Goal: Task Accomplishment & Management: Complete application form

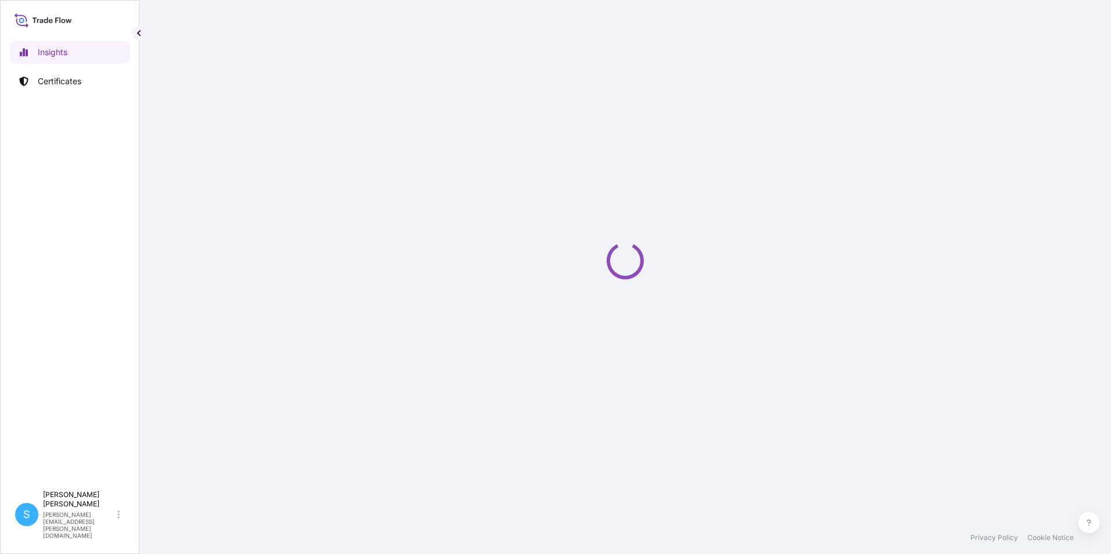
select select "2025"
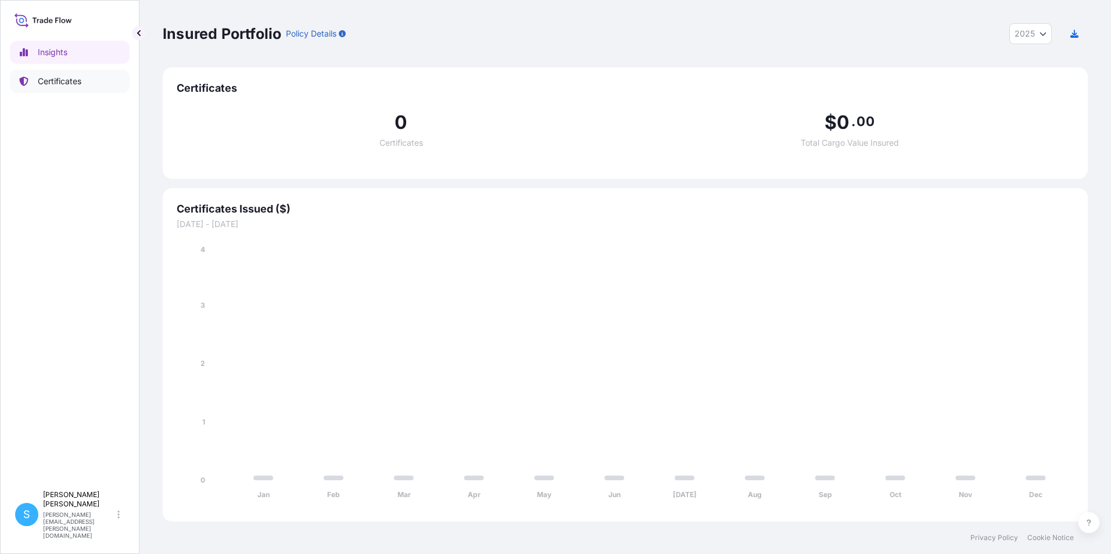
click at [65, 88] on link "Certificates" at bounding box center [70, 81] width 120 height 23
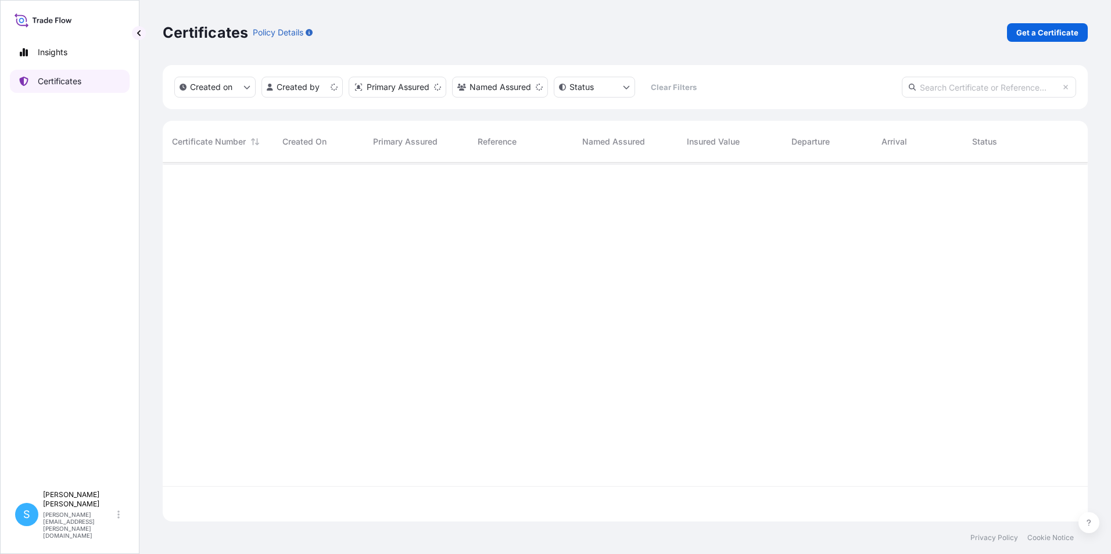
scroll to position [357, 916]
click at [1034, 40] on link "Get a Certificate" at bounding box center [1047, 32] width 81 height 19
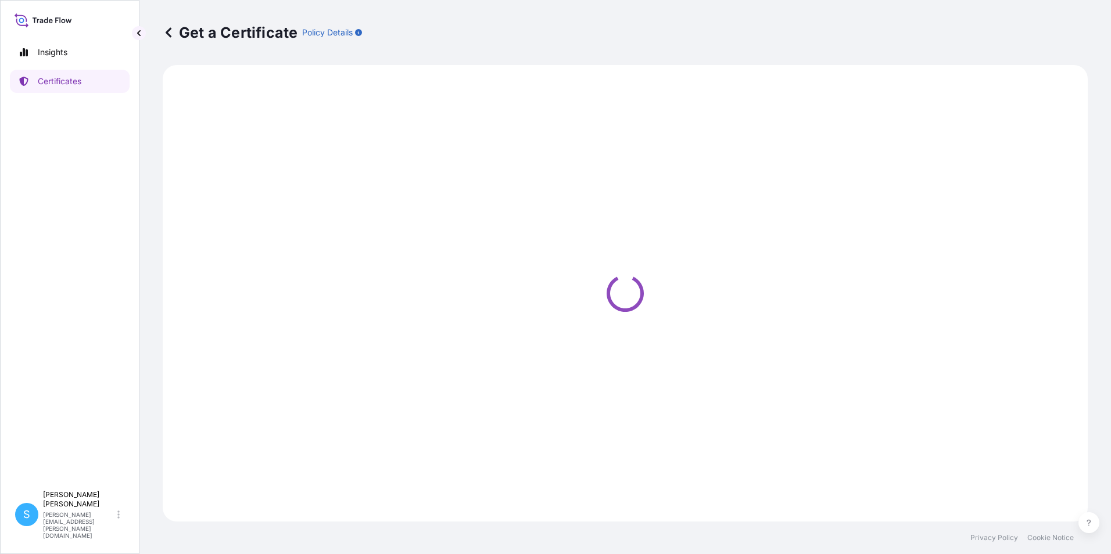
select select "Barge"
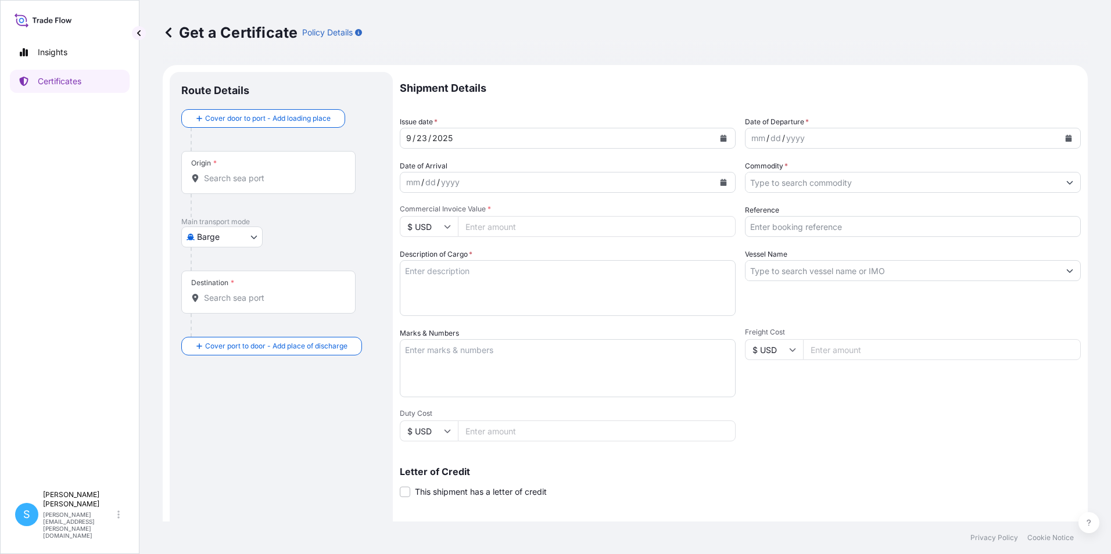
click at [216, 184] on div "Origin *" at bounding box center [268, 172] width 174 height 43
click at [216, 184] on input "Origin *" at bounding box center [272, 179] width 137 height 12
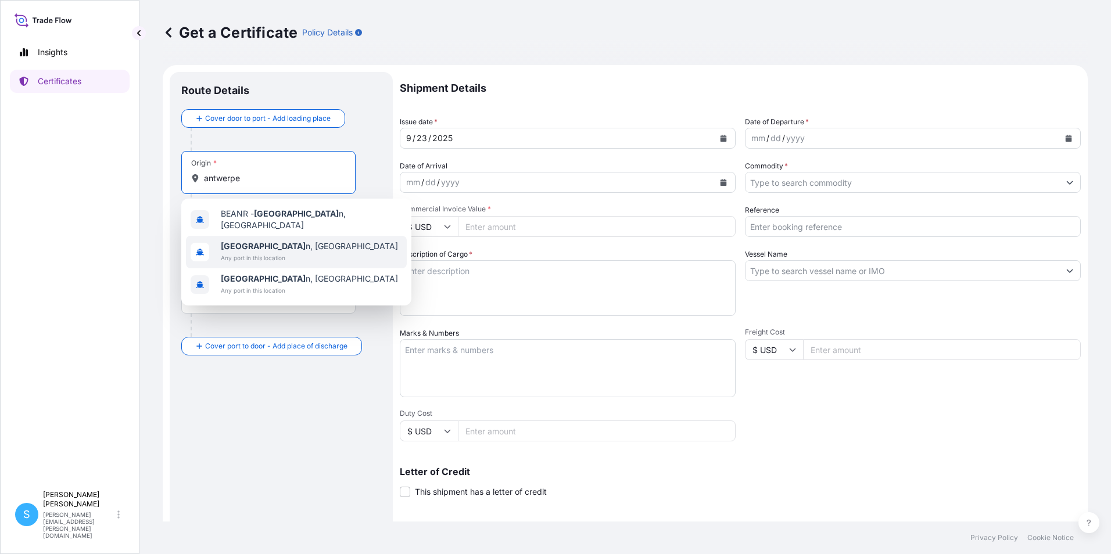
click at [289, 255] on span "Any port in this location" at bounding box center [309, 258] width 177 height 12
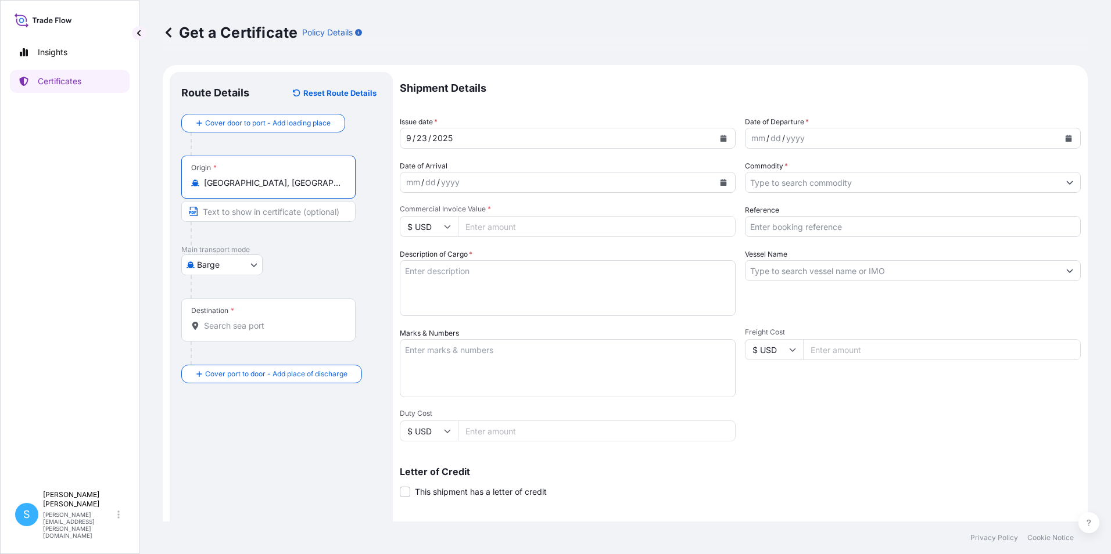
type input "[GEOGRAPHIC_DATA], [GEOGRAPHIC_DATA]"
click at [242, 272] on body "3 options available. 0 options available. 2 options available. 0 options availa…" at bounding box center [555, 277] width 1111 height 554
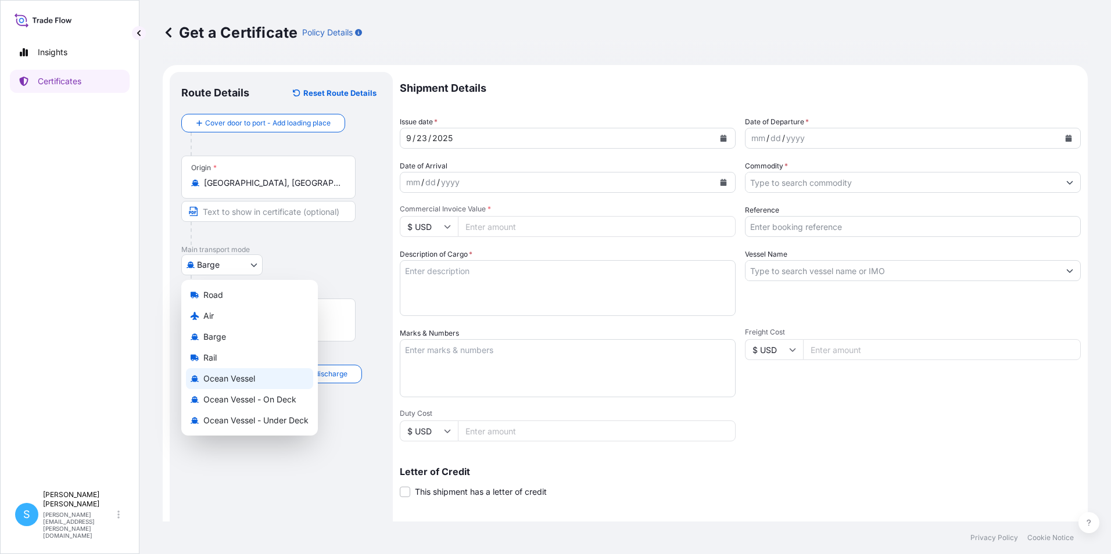
click at [217, 379] on span "Ocean Vessel" at bounding box center [229, 379] width 52 height 12
select select "Ocean Vessel"
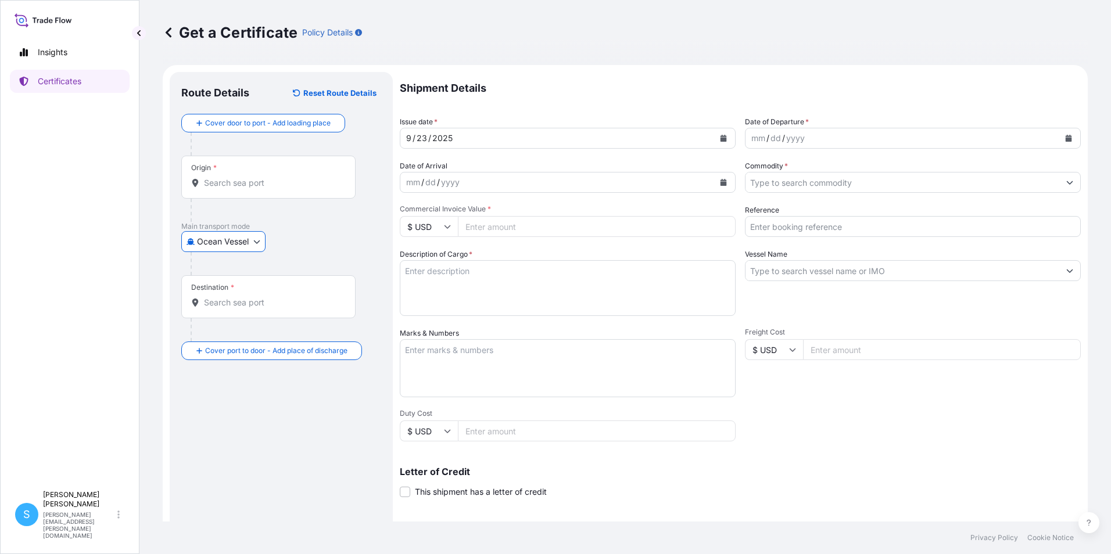
click at [230, 307] on input "Destination *" at bounding box center [272, 303] width 137 height 12
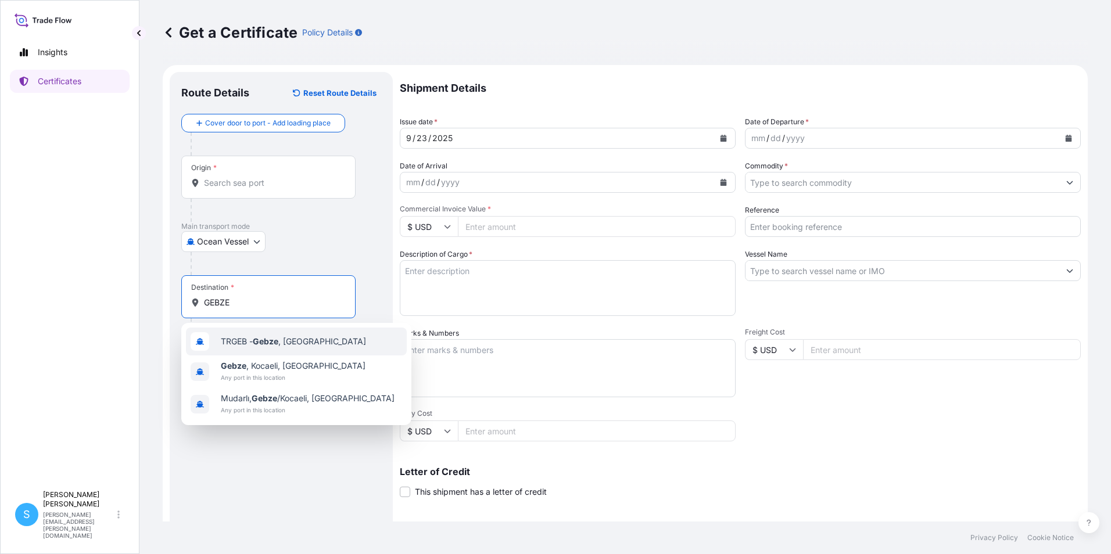
click at [239, 349] on div "TRGEB - Gebze , [GEOGRAPHIC_DATA]" at bounding box center [296, 342] width 221 height 28
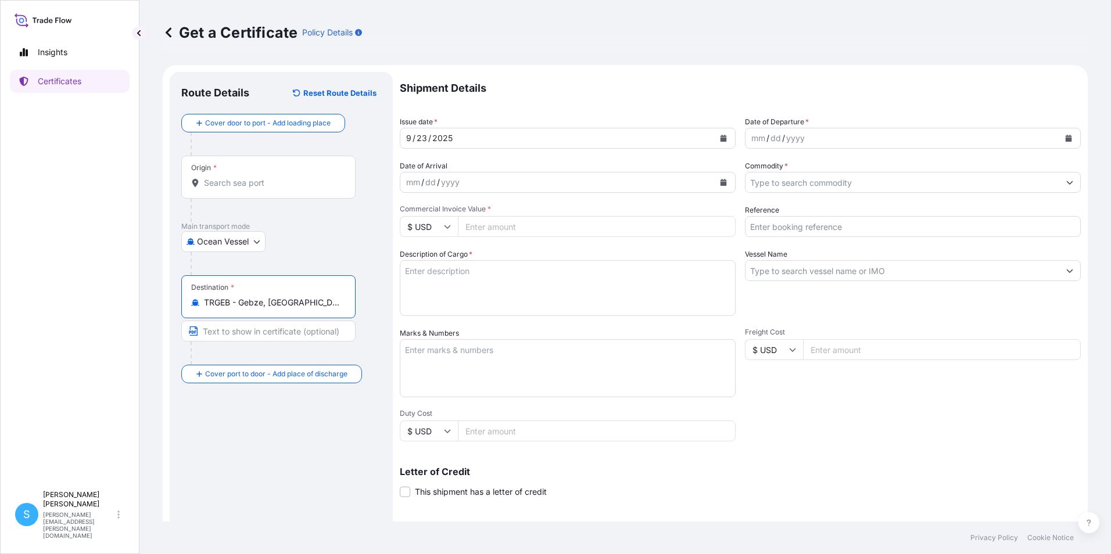
type input "TRGEB - Gebze, [GEOGRAPHIC_DATA]"
click at [723, 141] on button "Calendar" at bounding box center [723, 138] width 19 height 19
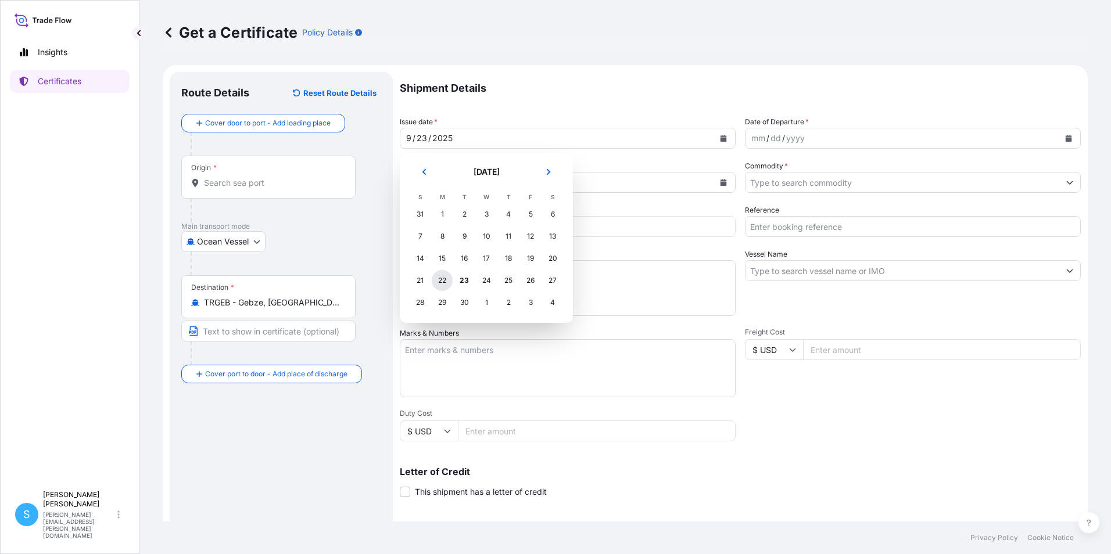
click at [439, 284] on div "22" at bounding box center [442, 280] width 21 height 21
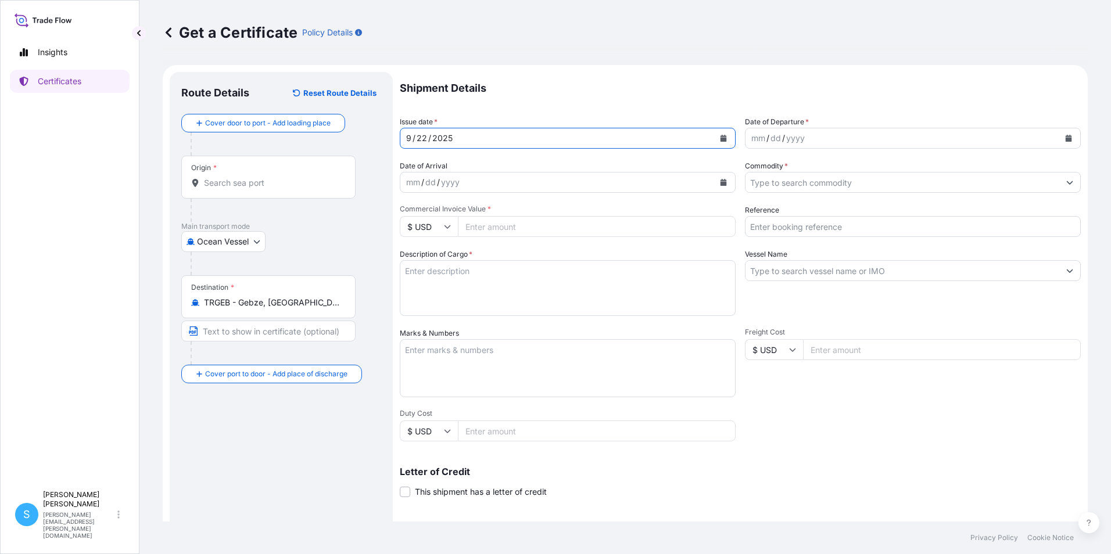
click at [1065, 141] on button "Calendar" at bounding box center [1068, 138] width 19 height 19
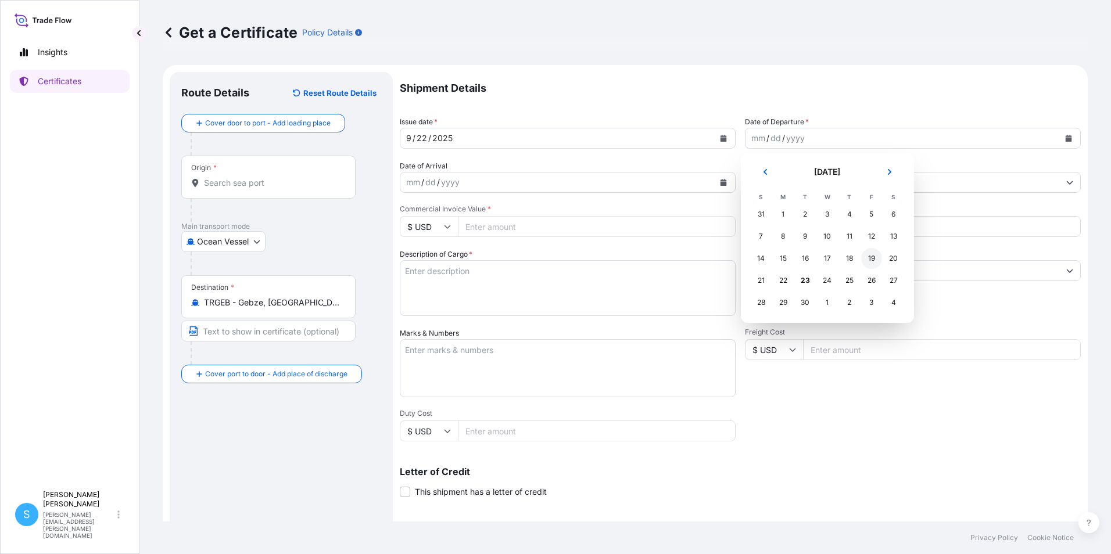
click at [876, 260] on div "19" at bounding box center [871, 258] width 21 height 21
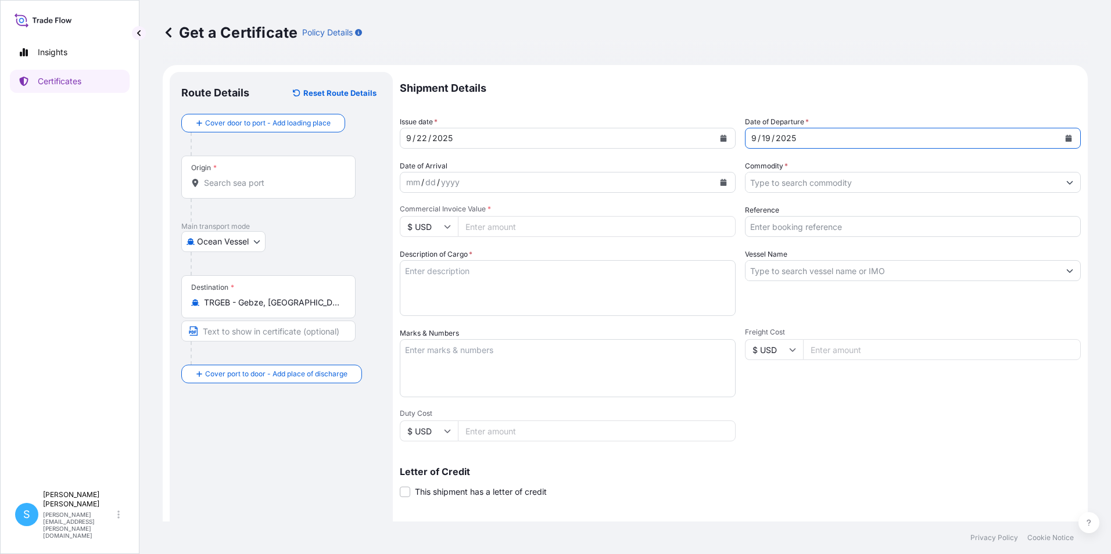
click at [538, 232] on input "Commercial Invoice Value *" at bounding box center [597, 226] width 278 height 21
type input "481717.30"
click at [517, 282] on textarea "Description of Cargo *" at bounding box center [568, 288] width 336 height 56
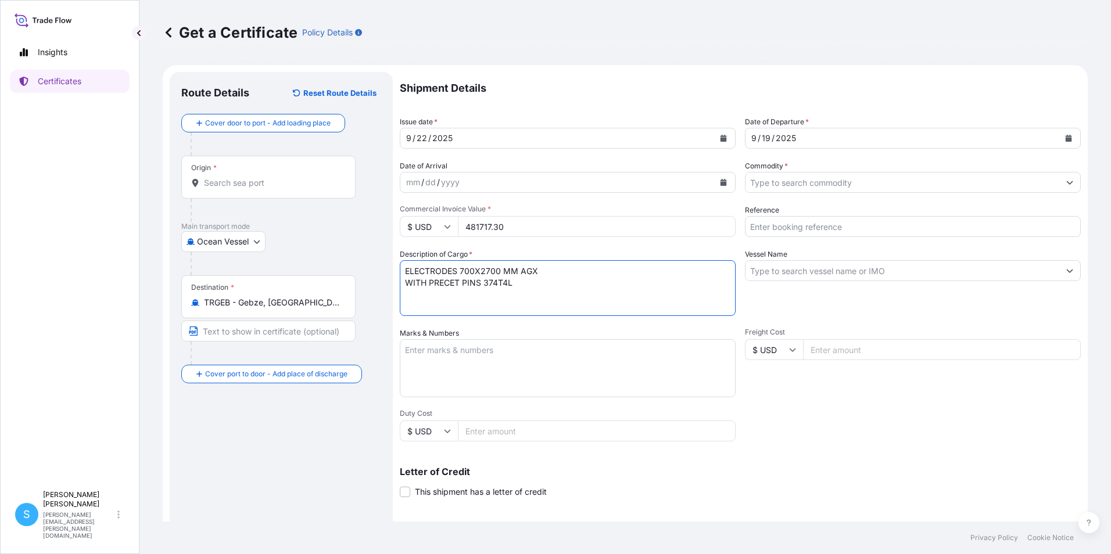
type textarea "ELECTRODES 700X2700 MM AGX WITH PRECET PINS 374T4L"
click at [472, 362] on textarea "Marks & Numbers" at bounding box center [568, 368] width 336 height 58
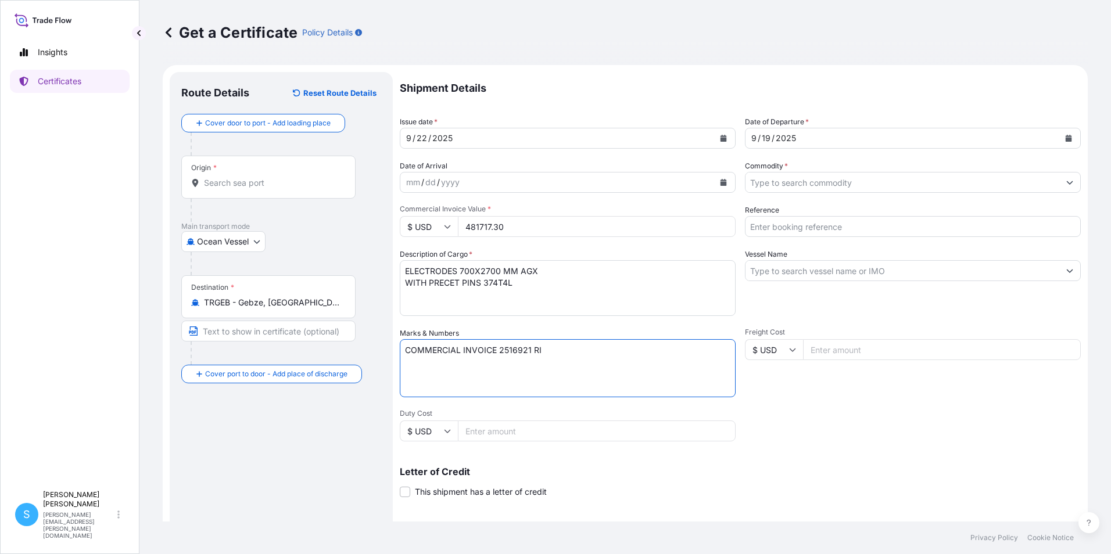
type textarea "COMMERCIAL INVOICE 2516921 RI"
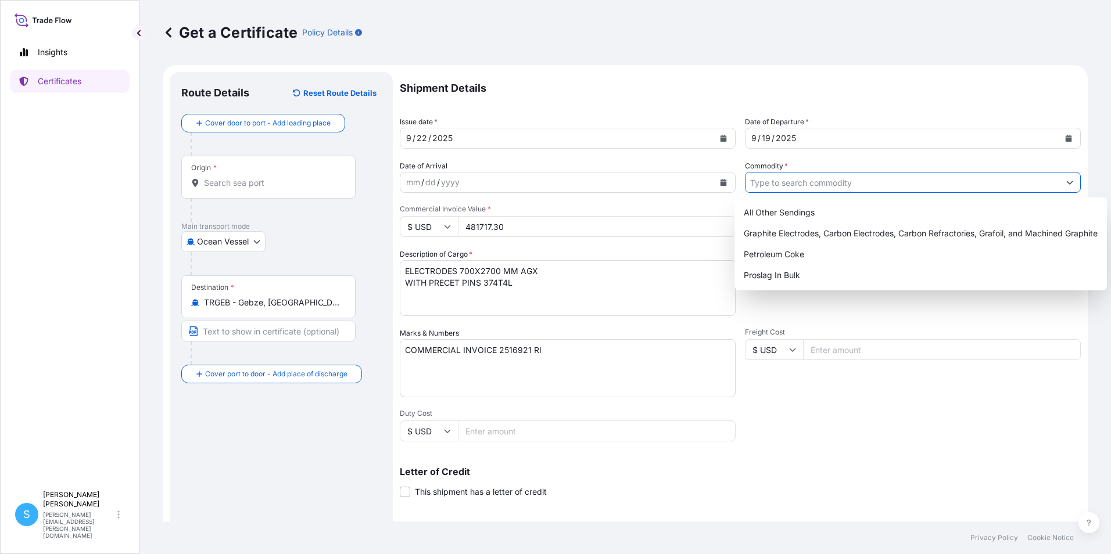
click at [1066, 185] on button "Show suggestions" at bounding box center [1069, 182] width 21 height 21
click at [858, 230] on div "Graphite Electrodes, Carbon Electrodes, Carbon Refractories, Grafoil, and Machi…" at bounding box center [920, 233] width 363 height 21
type input "Graphite Electrodes, Carbon Electrodes, Carbon Refractories, Grafoil, and Machi…"
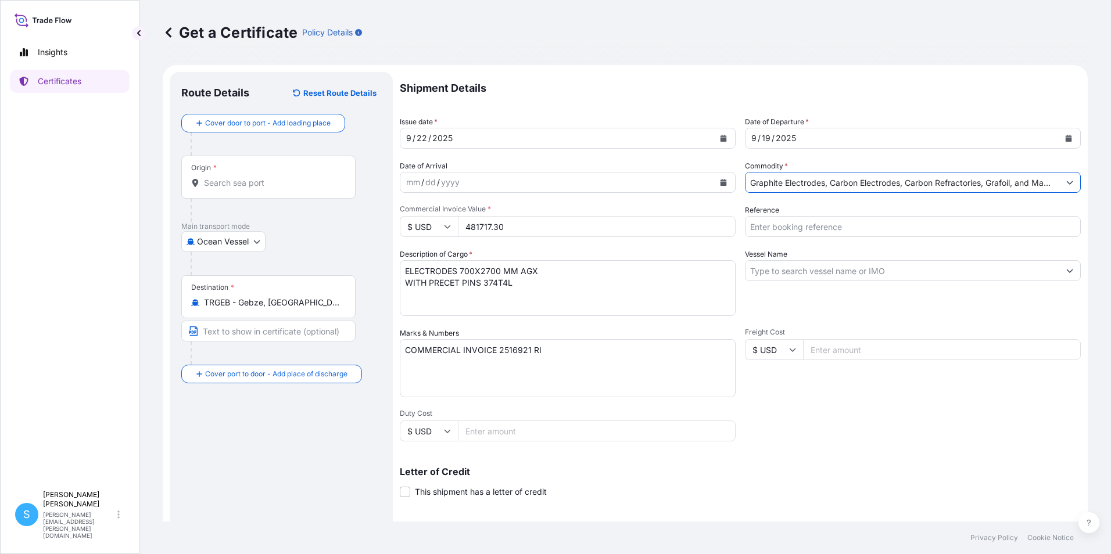
click at [799, 225] on input "Reference" at bounding box center [913, 226] width 336 height 21
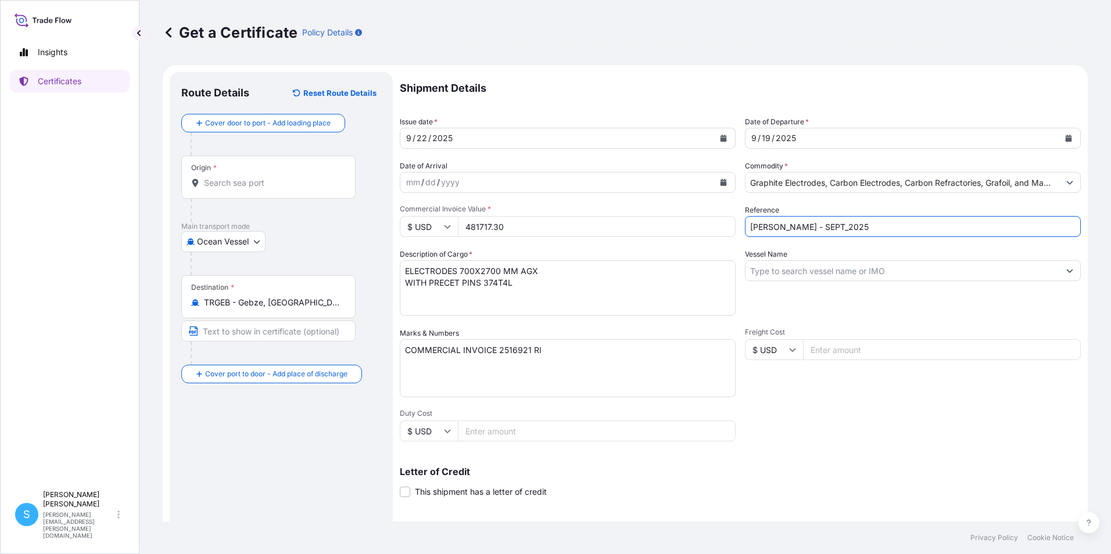
type input "[PERSON_NAME] - SEPT_2025"
click at [772, 271] on input "Vessel Name" at bounding box center [903, 270] width 314 height 21
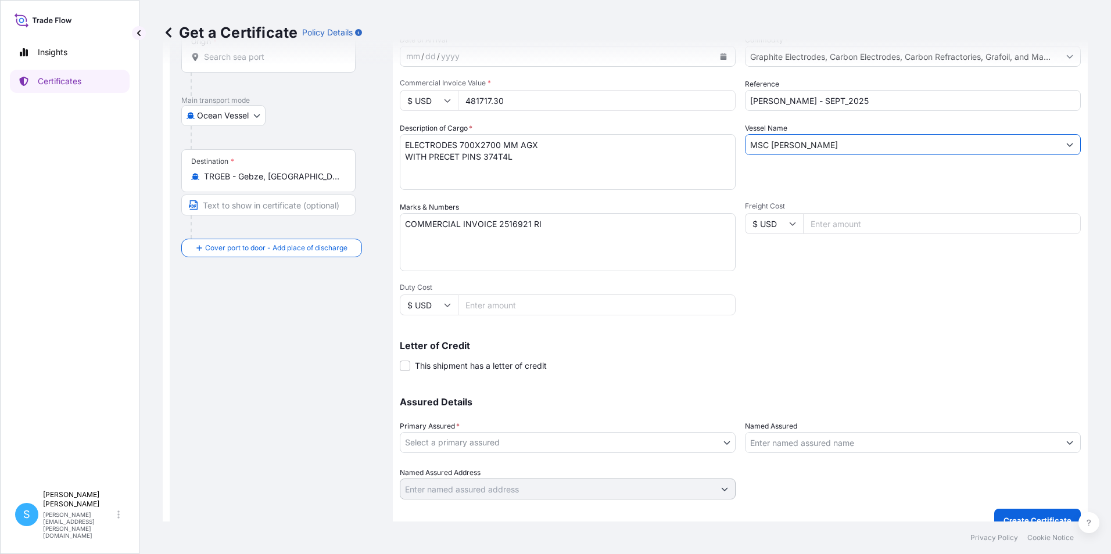
scroll to position [144, 0]
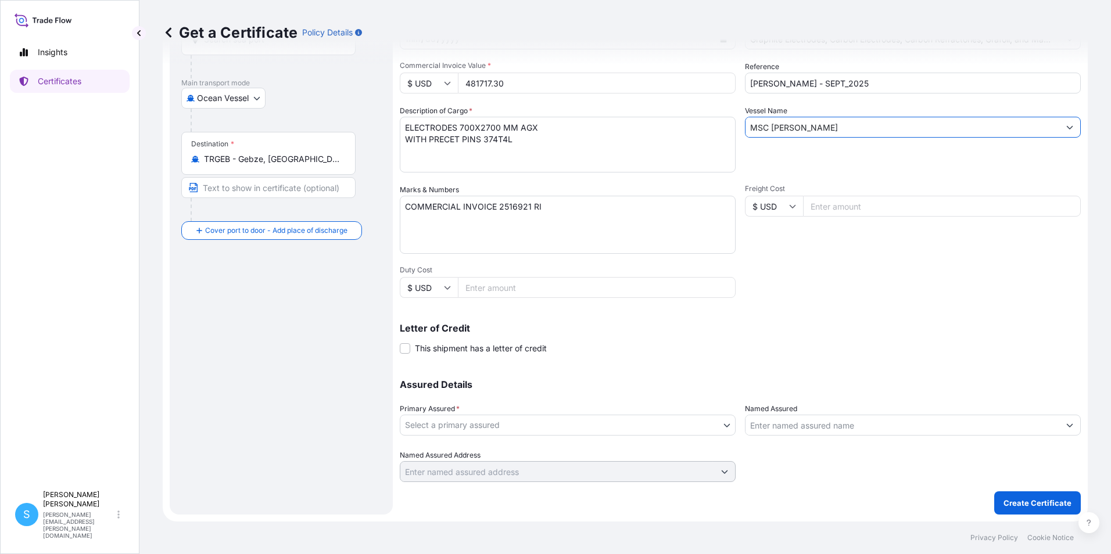
type input "MSC [PERSON_NAME]"
click at [497, 429] on body "13 options available. 3 options available. 2 options available. 1 option availa…" at bounding box center [555, 277] width 1111 height 554
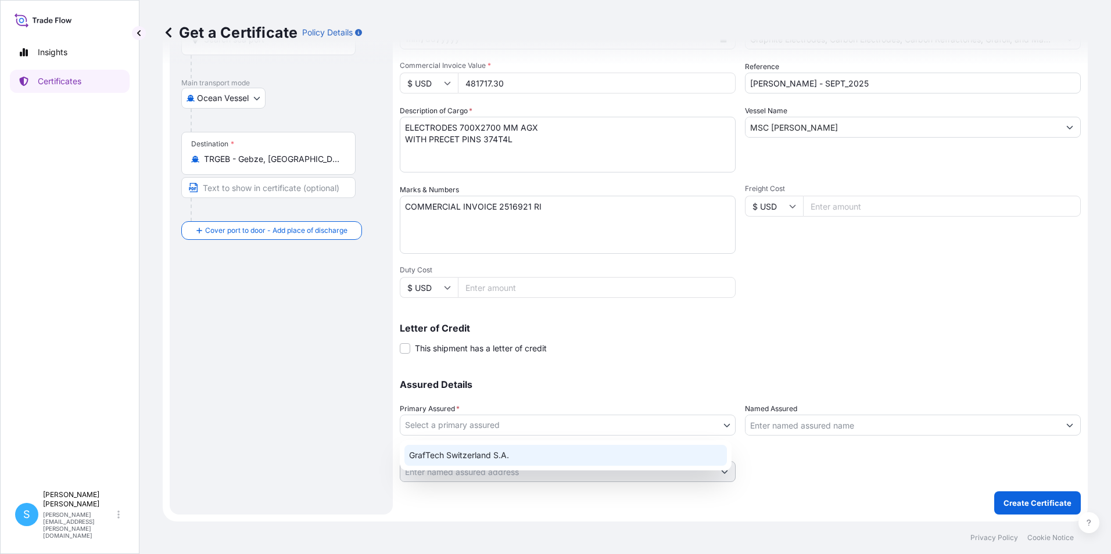
click at [474, 457] on div "GrafTech Switzerland S.A." at bounding box center [565, 455] width 323 height 21
select select "31801"
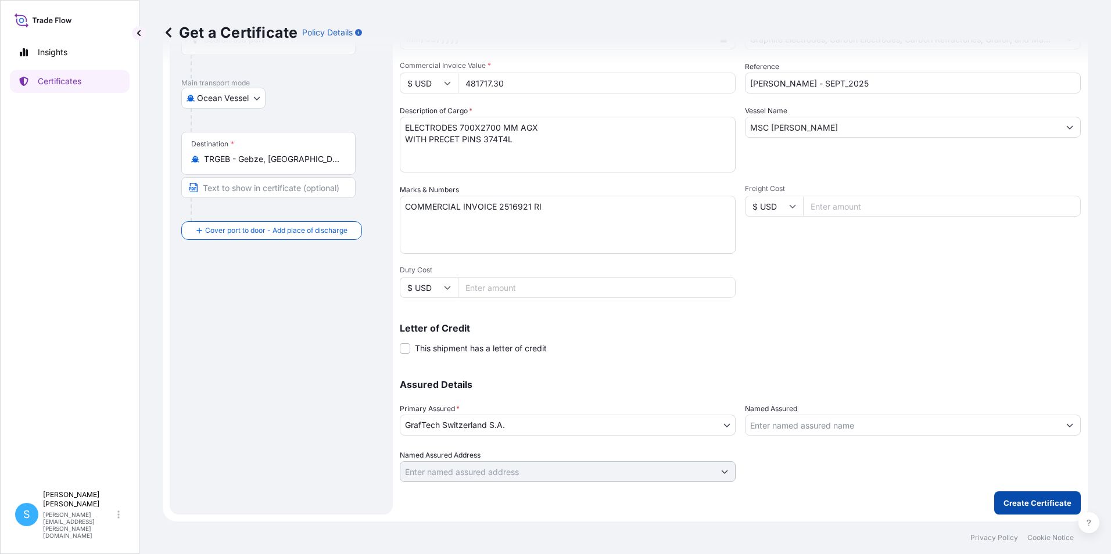
click at [1038, 506] on p "Create Certificate" at bounding box center [1038, 503] width 68 height 12
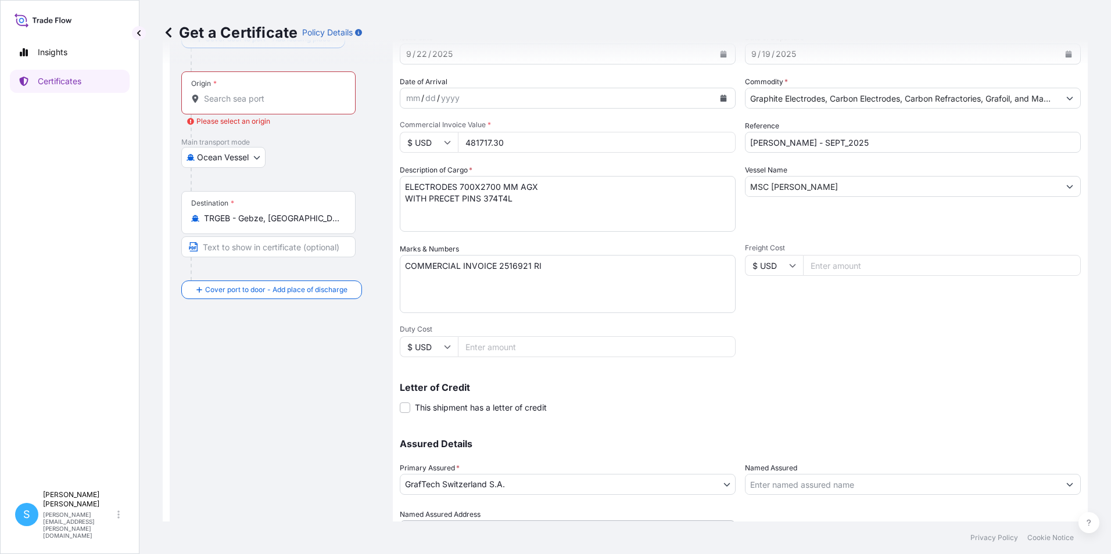
scroll to position [0, 0]
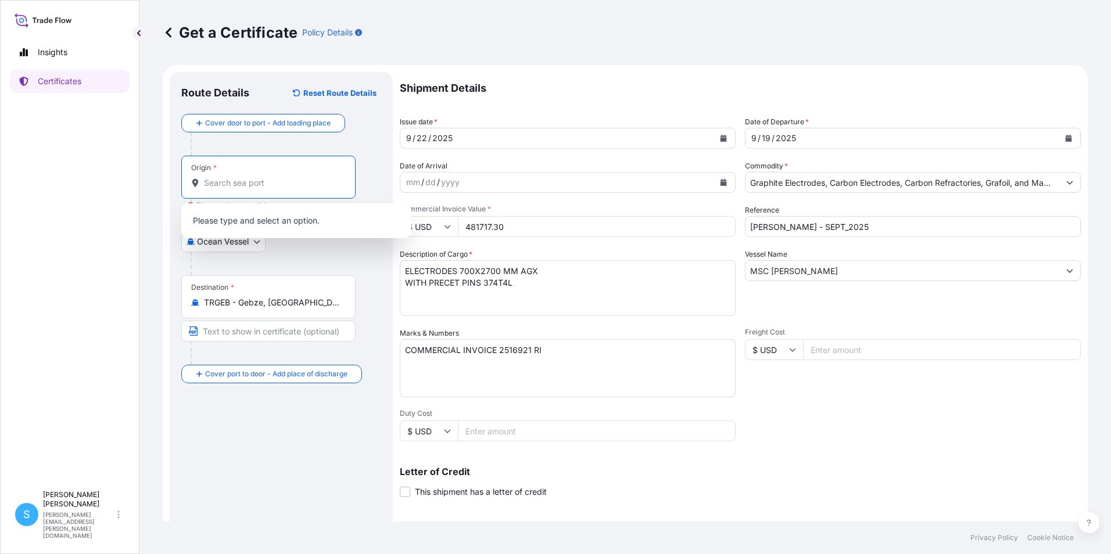
click at [256, 188] on input "Origin * Please select an origin" at bounding box center [272, 183] width 137 height 12
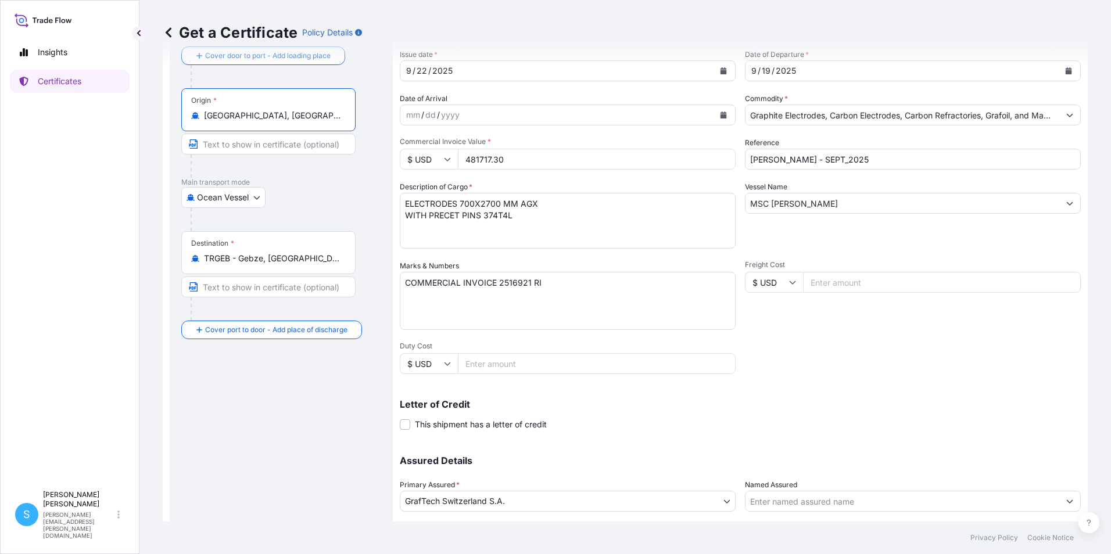
scroll to position [144, 0]
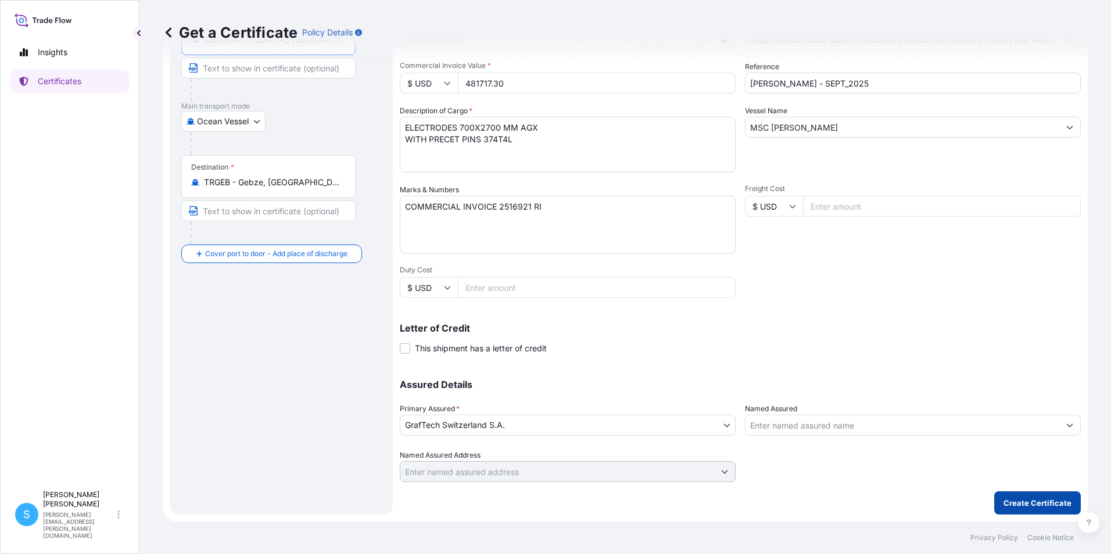
type input "[GEOGRAPHIC_DATA], [GEOGRAPHIC_DATA]"
click at [1012, 502] on p "Create Certificate" at bounding box center [1038, 503] width 68 height 12
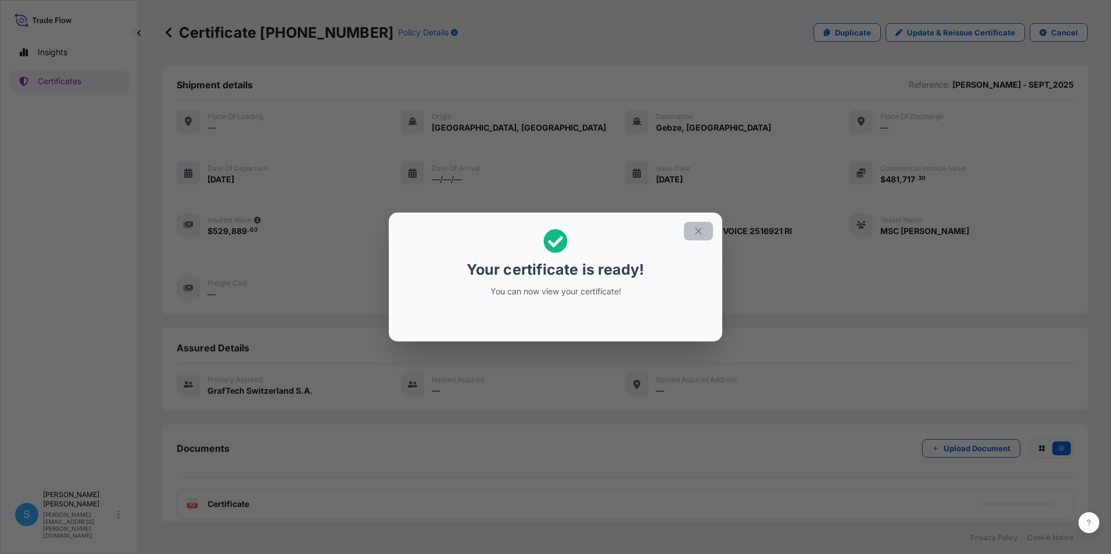
click at [703, 230] on icon "button" at bounding box center [698, 231] width 10 height 10
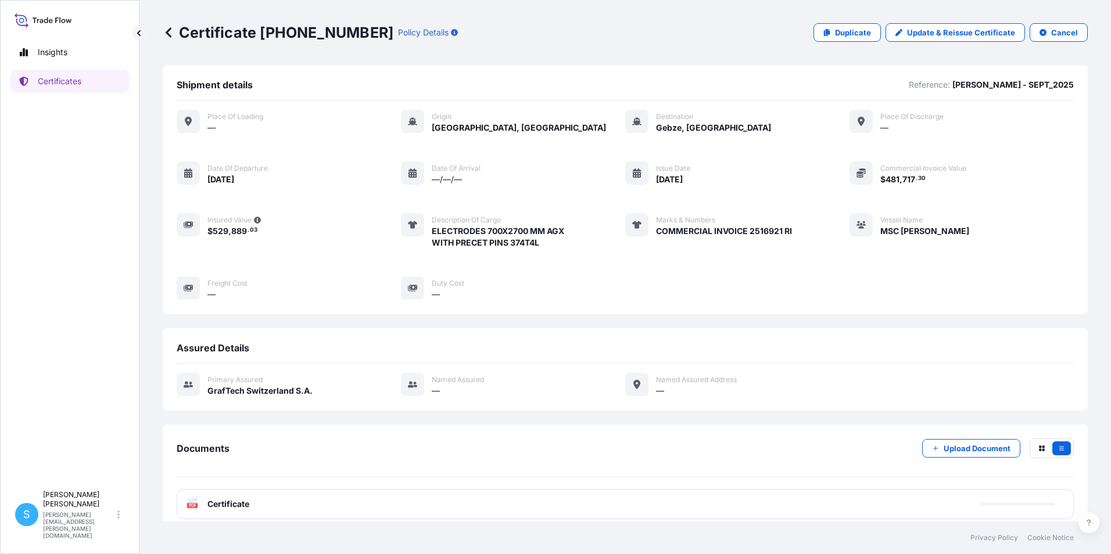
click at [248, 504] on span "Certificate" at bounding box center [228, 505] width 42 height 12
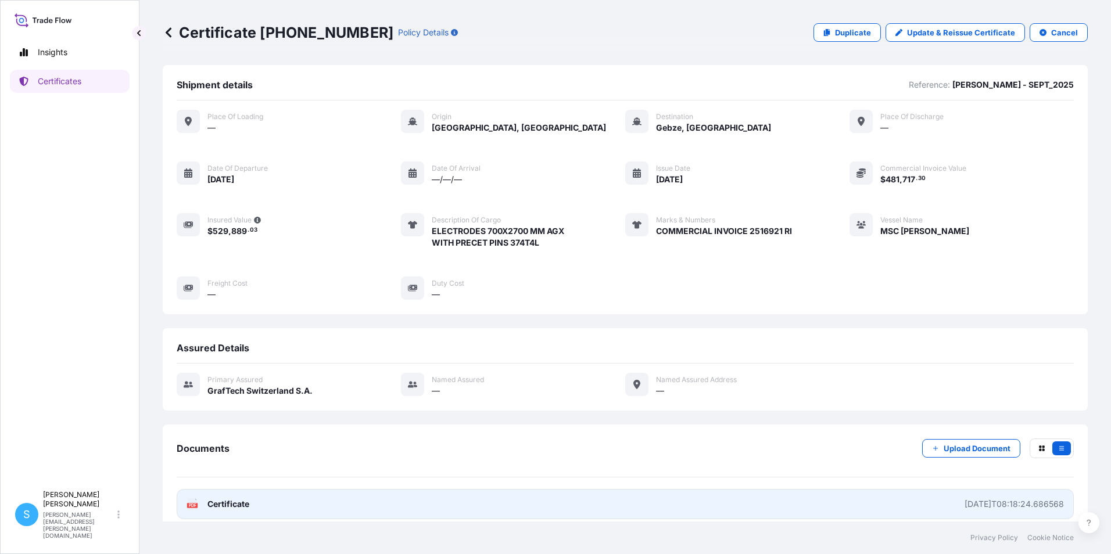
click at [210, 515] on link "PDF Certificate [DATE]T08:18:24.686568" at bounding box center [625, 504] width 897 height 30
